Goal: Transaction & Acquisition: Purchase product/service

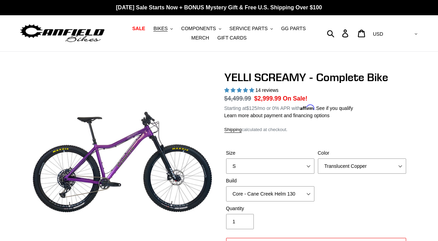
select select "highest-rating"
click at [195, 30] on span "COMPONENTS" at bounding box center [198, 29] width 35 height 6
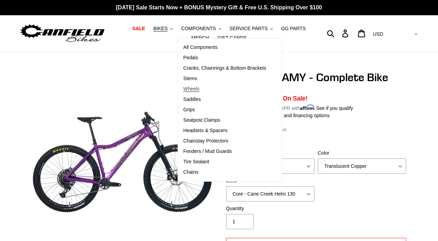
click at [198, 90] on span "Wheels" at bounding box center [191, 89] width 16 height 6
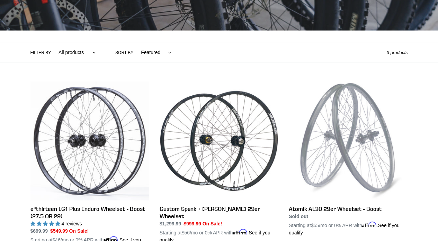
scroll to position [125, 0]
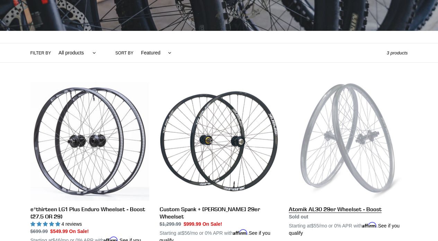
click at [299, 205] on link "Atomik AL30 29er Wheelset - Boost" at bounding box center [348, 159] width 119 height 155
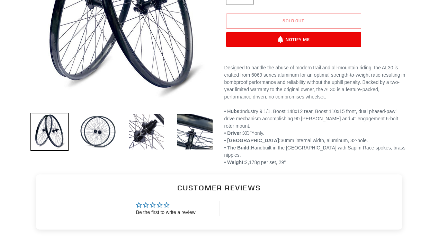
scroll to position [155, 0]
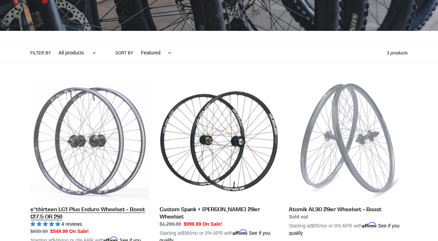
click at [76, 151] on link "e*thirteen LG1 Plus Enduro Wheelset - Boost (27.5 OR 29)" at bounding box center [89, 166] width 119 height 169
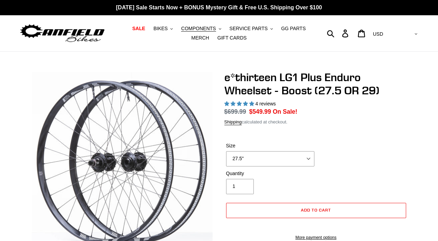
select select "highest-rating"
